Goal: Information Seeking & Learning: Learn about a topic

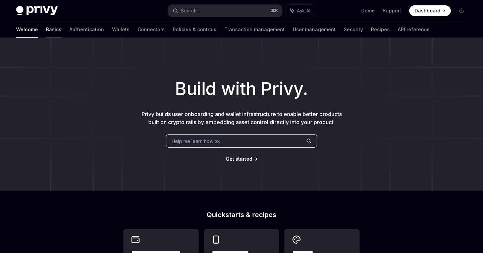
click at [46, 30] on link "Basics" at bounding box center [53, 29] width 15 height 16
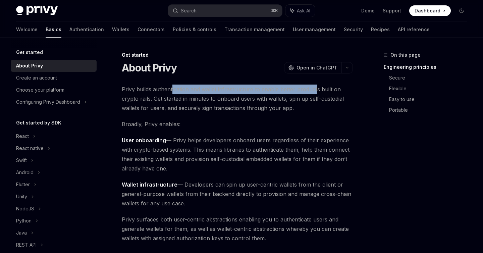
drag, startPoint x: 172, startPoint y: 89, endPoint x: 319, endPoint y: 89, distance: 147.1
click at [318, 89] on span "Privy builds authentication and wallet infrastructure to enable better products…" at bounding box center [237, 98] width 231 height 28
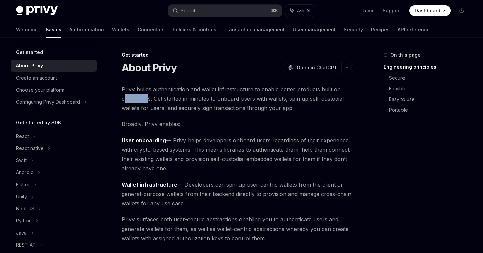
drag, startPoint x: 123, startPoint y: 99, endPoint x: 147, endPoint y: 99, distance: 23.5
click at [147, 99] on span "Privy builds authentication and wallet infrastructure to enable better products…" at bounding box center [237, 98] width 231 height 28
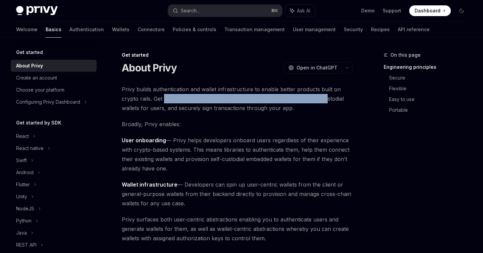
drag, startPoint x: 164, startPoint y: 99, endPoint x: 333, endPoint y: 99, distance: 169.2
click at [332, 99] on span "Privy builds authentication and wallet infrastructure to enable better products…" at bounding box center [237, 98] width 231 height 28
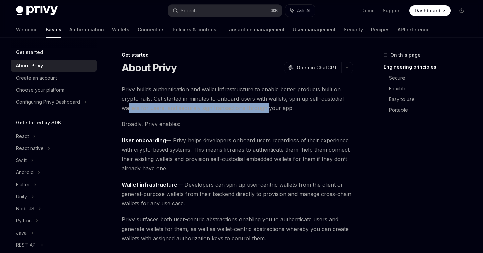
drag, startPoint x: 129, startPoint y: 109, endPoint x: 282, endPoint y: 109, distance: 152.5
click at [281, 109] on span "Privy builds authentication and wallet infrastructure to enable better products…" at bounding box center [237, 98] width 231 height 28
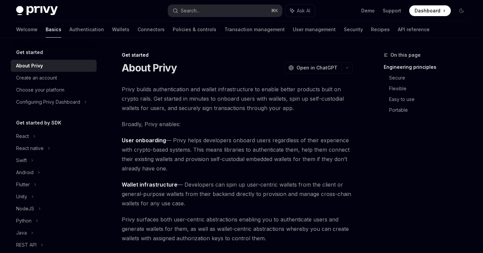
drag, startPoint x: 144, startPoint y: 119, endPoint x: 165, endPoint y: 119, distance: 20.8
click at [165, 119] on span "Broadly, Privy enables:" at bounding box center [237, 123] width 231 height 9
click at [177, 97] on span "Privy builds authentication and wallet infrastructure to enable better products…" at bounding box center [237, 98] width 231 height 28
click at [20, 137] on div "React" at bounding box center [22, 136] width 13 height 8
click at [173, 32] on link "Policies & controls" at bounding box center [195, 29] width 44 height 16
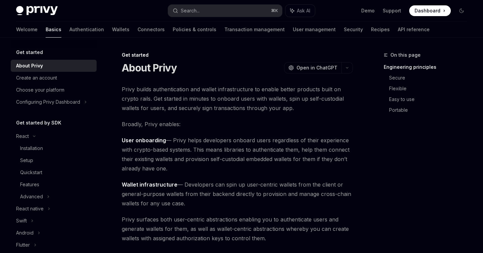
type textarea "*"
